Goal: Find specific page/section: Find specific page/section

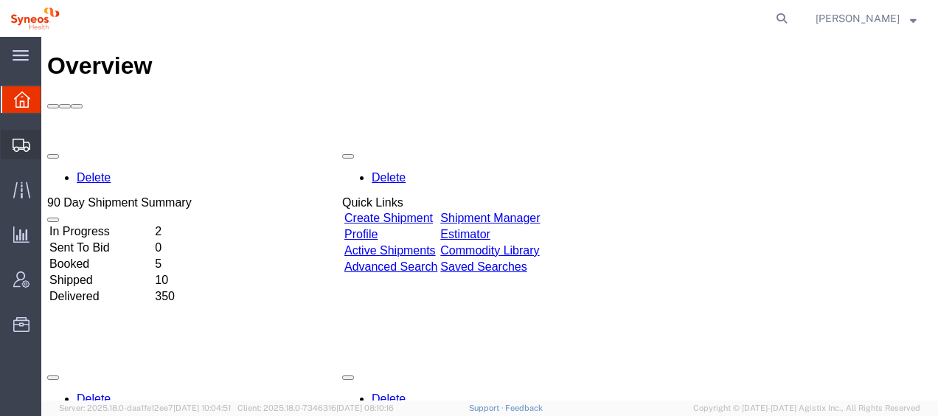
click at [0, 0] on span "Shipment Manager" at bounding box center [0, 0] width 0 height 0
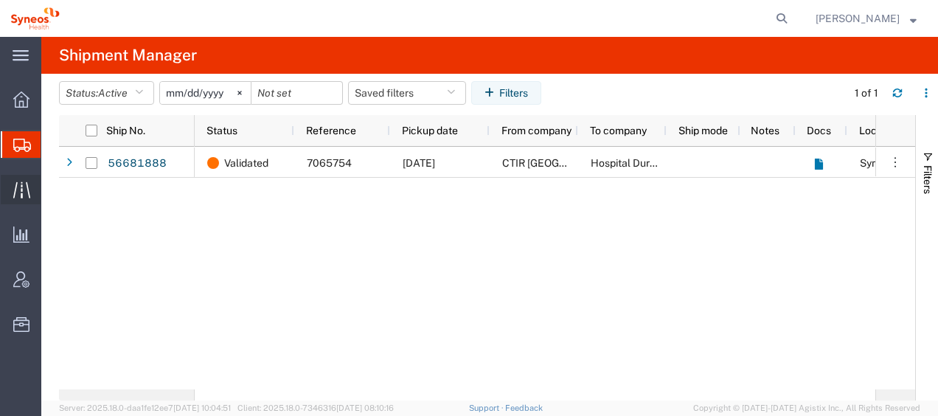
click at [51, 189] on span "Traffic" at bounding box center [46, 190] width 10 height 30
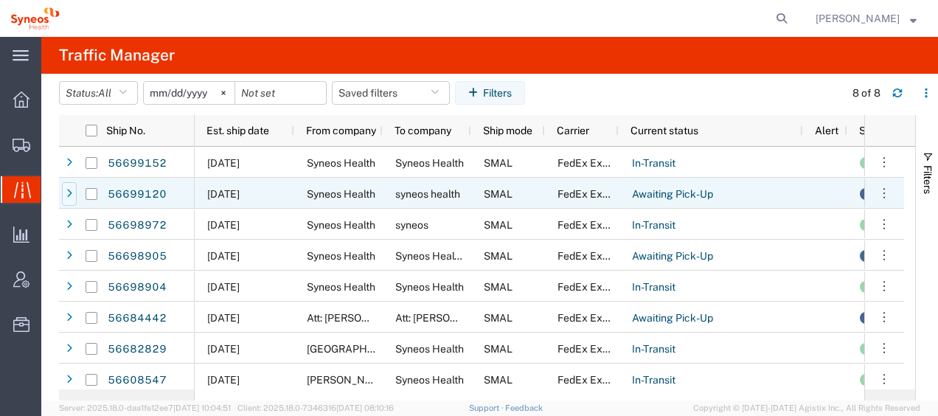
click at [71, 195] on icon at bounding box center [69, 194] width 6 height 10
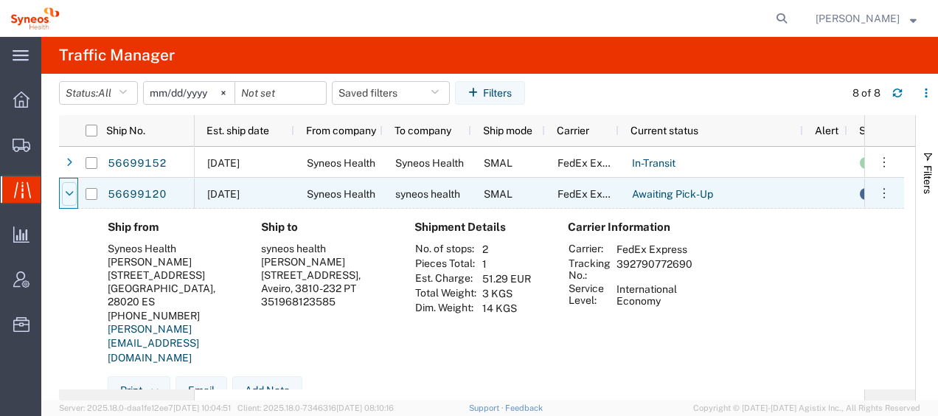
click at [69, 193] on icon at bounding box center [69, 194] width 9 height 10
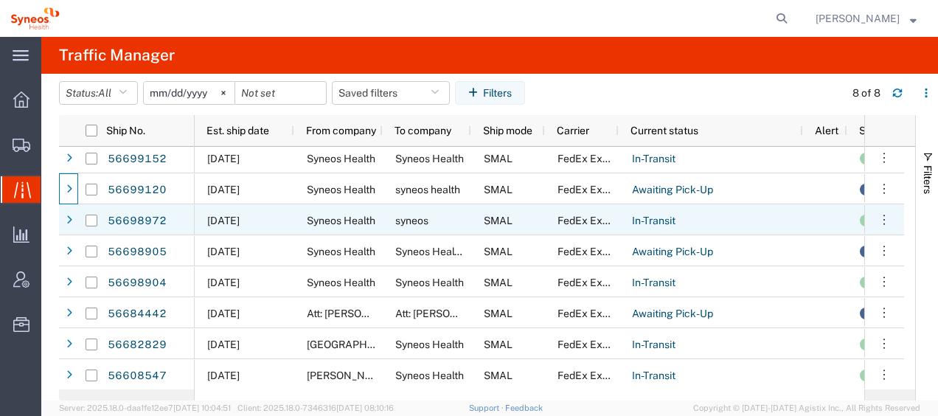
scroll to position [4, 0]
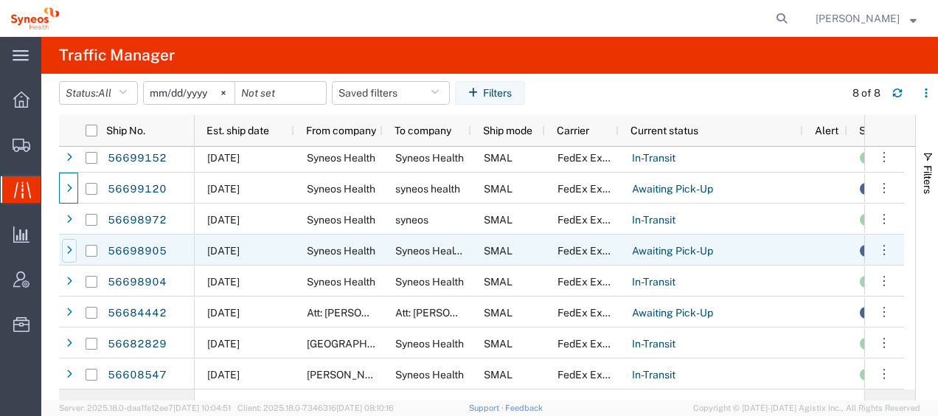
click at [66, 251] on icon at bounding box center [69, 251] width 6 height 10
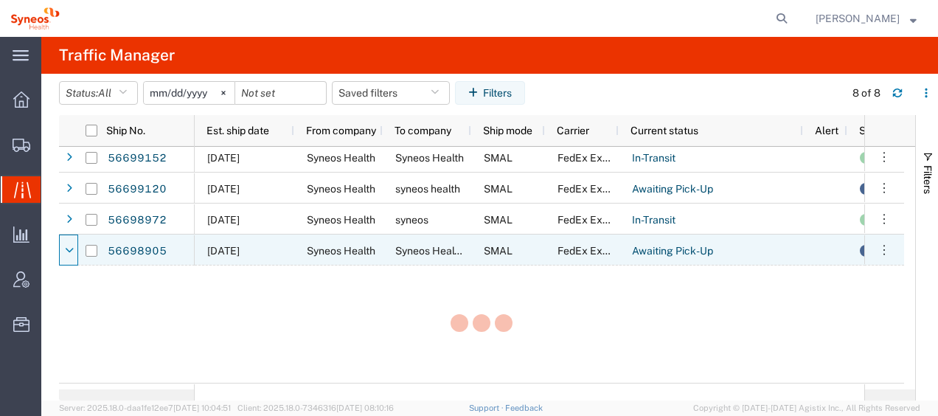
scroll to position [5, 0]
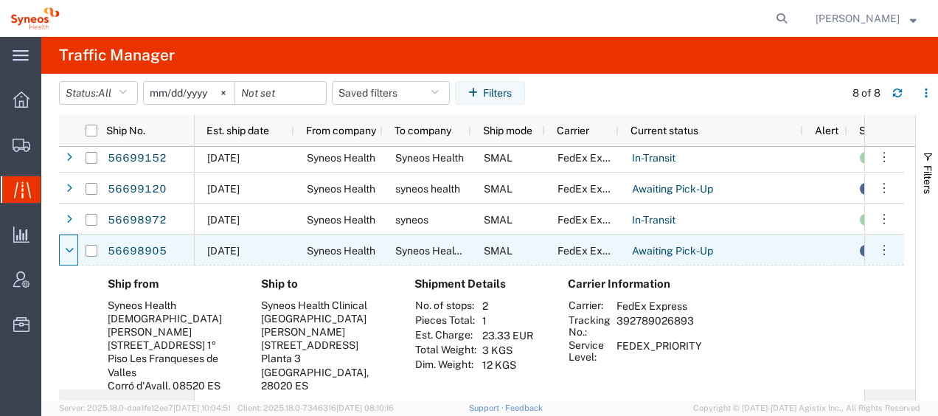
click at [66, 251] on icon at bounding box center [69, 251] width 9 height 10
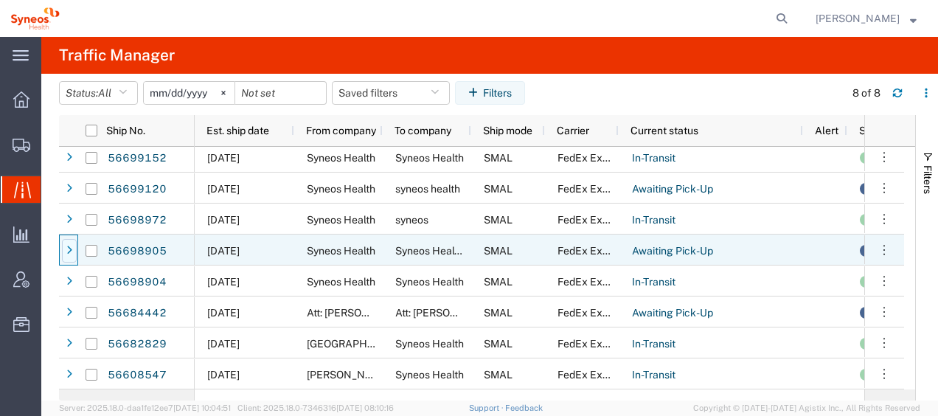
click at [69, 249] on icon at bounding box center [69, 251] width 6 height 10
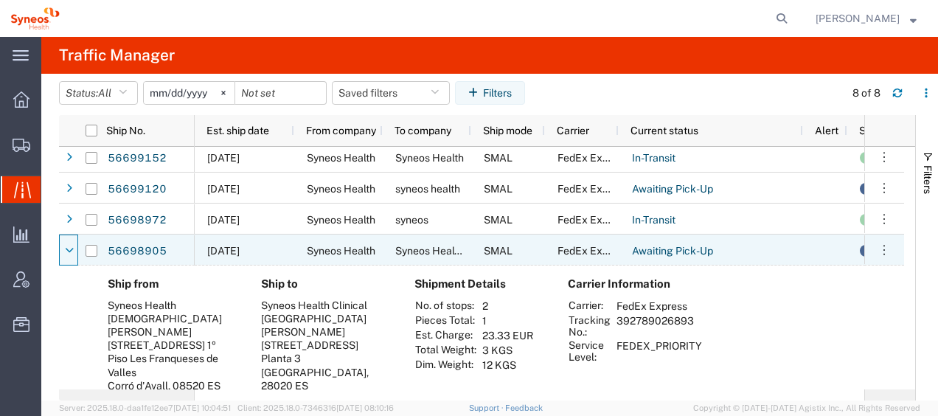
click at [69, 249] on icon at bounding box center [69, 251] width 9 height 10
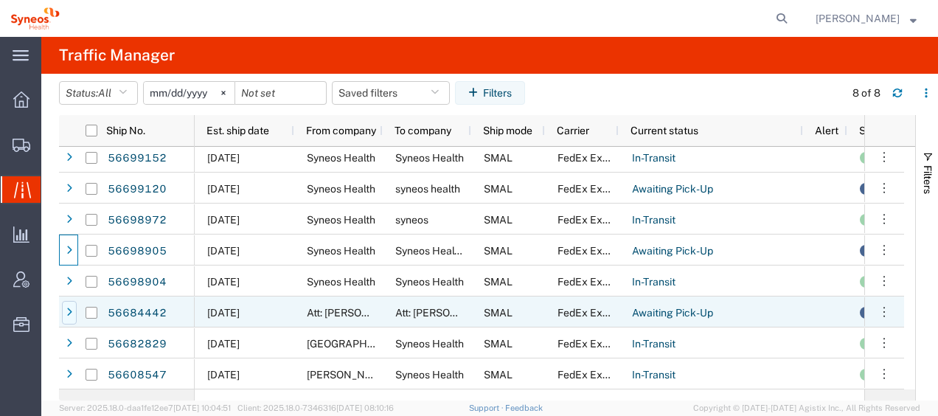
click at [66, 311] on icon at bounding box center [69, 313] width 6 height 10
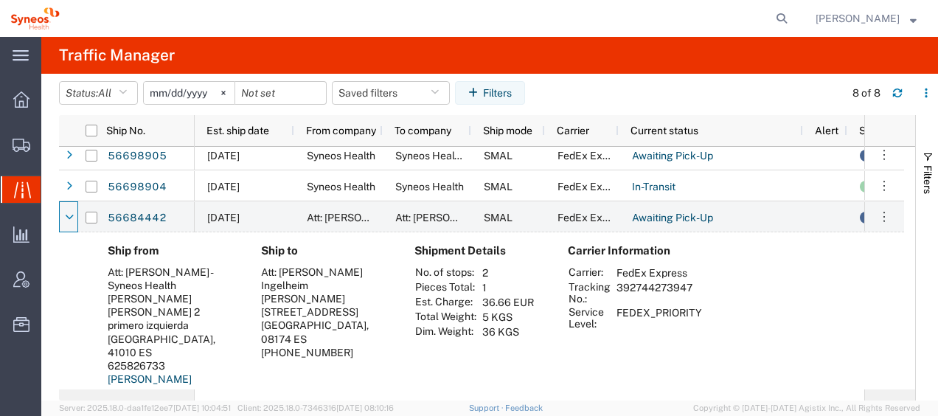
scroll to position [79, 0]
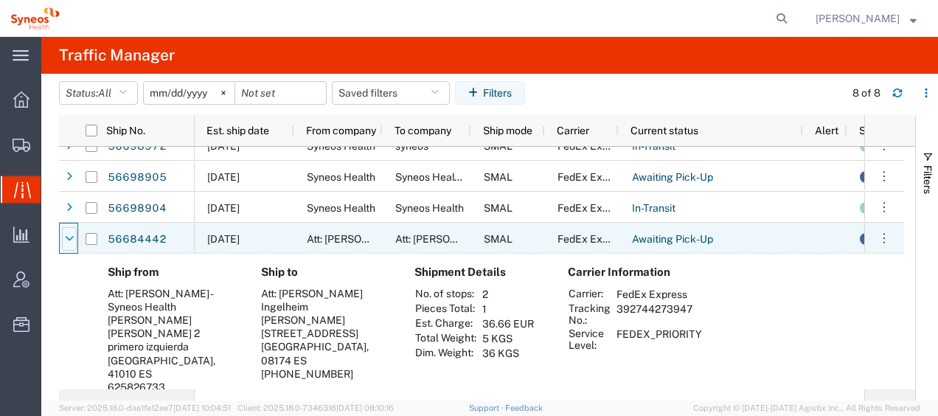
click at [72, 240] on icon at bounding box center [69, 239] width 9 height 10
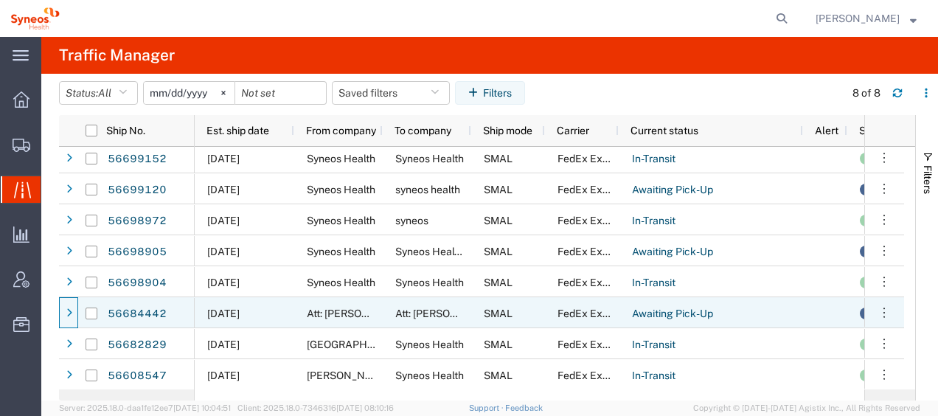
scroll to position [5, 0]
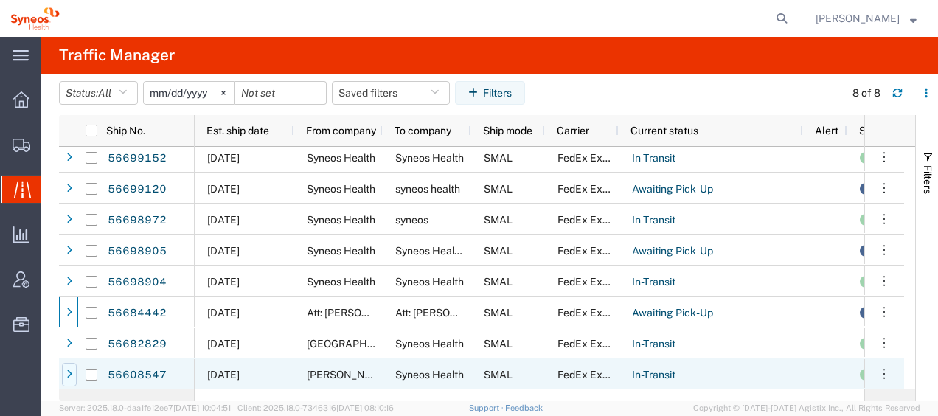
click at [72, 375] on div at bounding box center [69, 375] width 15 height 24
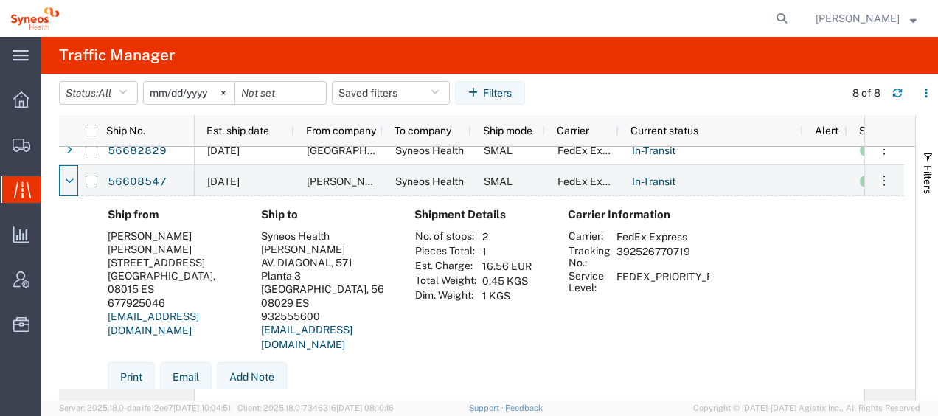
scroll to position [199, 0]
